Goal: Transaction & Acquisition: Purchase product/service

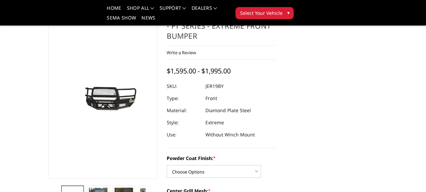
scroll to position [67, 0]
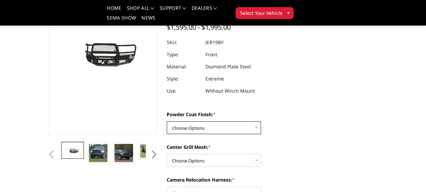
click at [221, 121] on select "Choose Options Bare Metal Gloss Black Powder Coat Textured Black Powder Coat" at bounding box center [214, 127] width 94 height 13
select select "3214"
click at [167, 121] on select "Choose Options Bare Metal Gloss Black Powder Coat Textured Black Powder Coat" at bounding box center [214, 127] width 94 height 13
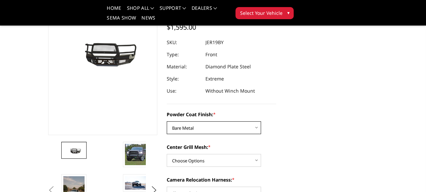
scroll to position [101, 0]
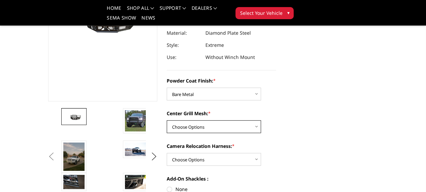
click at [223, 120] on select "Choose Options WITH Expanded Metal in Center Grill WITHOUT Expanded Metal in Ce…" at bounding box center [214, 126] width 94 height 13
select select "3217"
click at [167, 120] on select "Choose Options WITH Expanded Metal in Center Grill WITHOUT Expanded Metal in Ce…" at bounding box center [214, 126] width 94 height 13
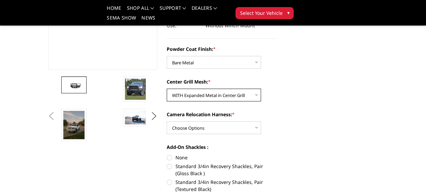
scroll to position [135, 0]
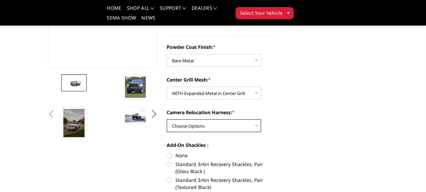
click at [220, 119] on select "Choose Options WITH Camera Relocation Harness WITHOUT Camera Relocation Harness" at bounding box center [214, 125] width 94 height 13
select select "3220"
click at [167, 119] on select "Choose Options WITH Camera Relocation Harness WITHOUT Camera Relocation Harness" at bounding box center [214, 125] width 94 height 13
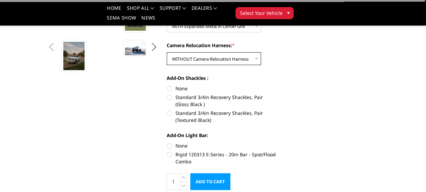
scroll to position [202, 0]
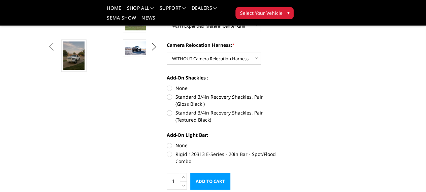
click at [167, 85] on label "None" at bounding box center [221, 88] width 109 height 7
click at [167, 85] on input "None" at bounding box center [167, 85] width 0 height 0
radio input "true"
click at [167, 142] on label "None" at bounding box center [221, 145] width 109 height 7
click at [167, 142] on input "None" at bounding box center [167, 142] width 0 height 0
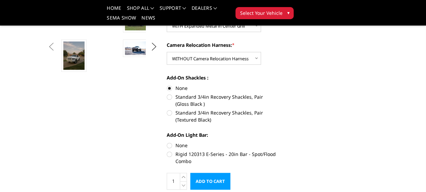
radio input "true"
click at [230, 173] on input "Add to Cart" at bounding box center [210, 181] width 40 height 17
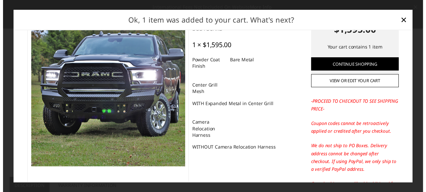
scroll to position [67, 0]
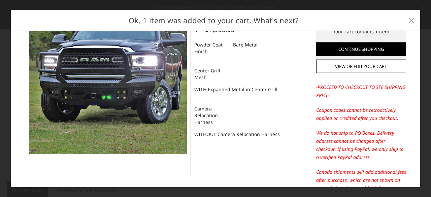
click at [411, 18] on span "×" at bounding box center [412, 20] width 6 height 14
